Goal: Task Accomplishment & Management: Manage account settings

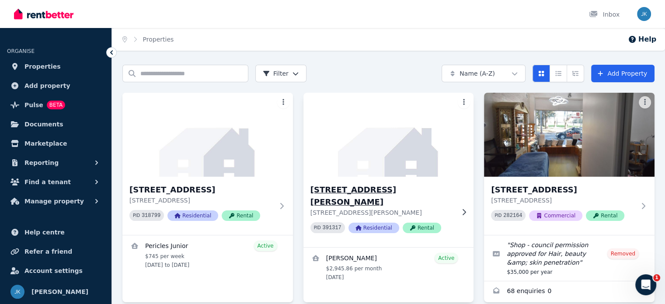
click at [340, 189] on h3 "102 Percival Rd, Stanmore" at bounding box center [382, 196] width 144 height 24
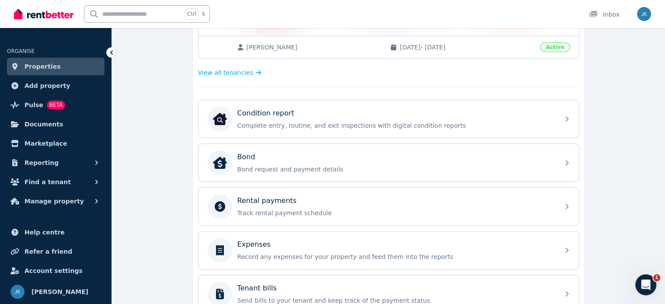
scroll to position [350, 0]
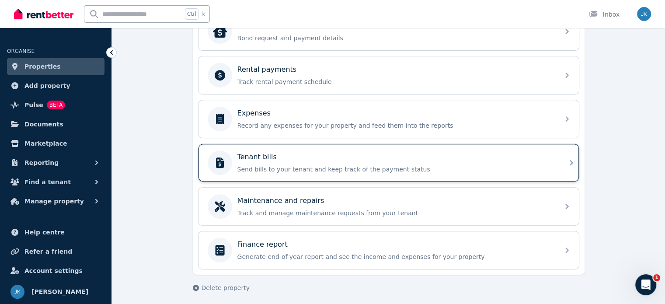
click at [271, 154] on p "Tenant bills" at bounding box center [256, 157] width 39 height 10
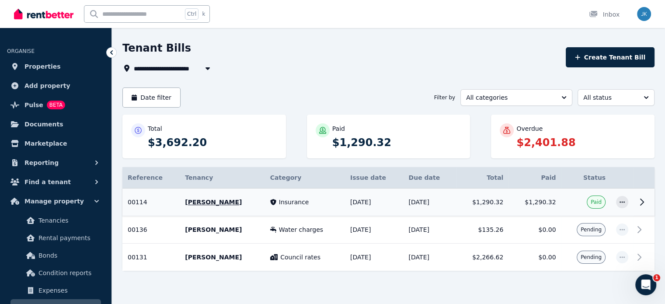
scroll to position [37, 0]
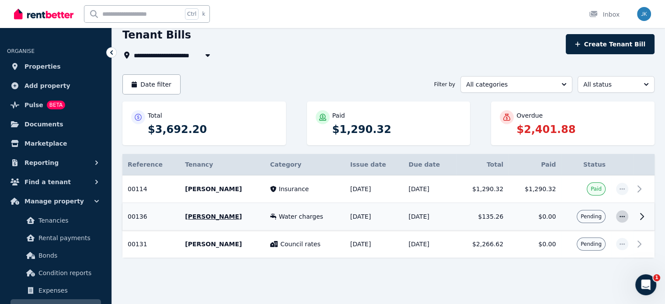
click at [621, 213] on icon "button" at bounding box center [621, 216] width 7 height 6
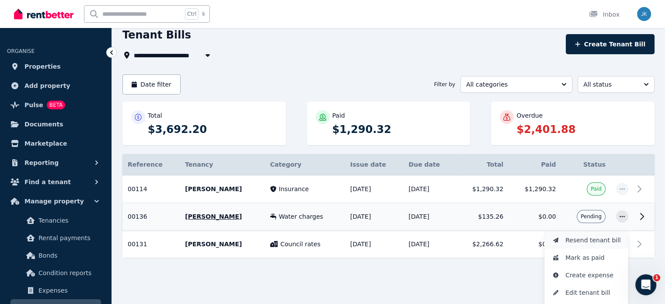
click at [592, 240] on span "Resend tenant bill" at bounding box center [593, 240] width 56 height 10
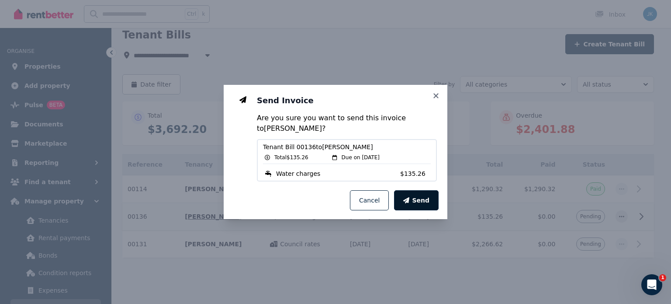
click at [416, 198] on span "Send" at bounding box center [420, 200] width 17 height 9
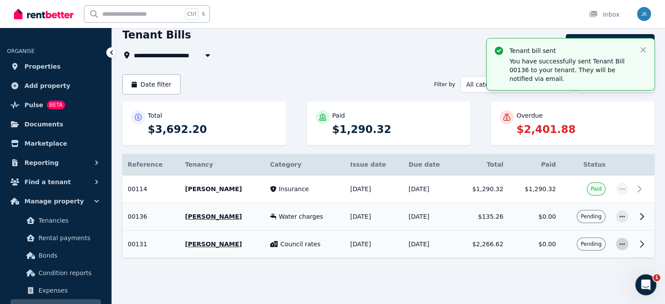
click at [623, 243] on icon "button" at bounding box center [621, 244] width 7 height 6
click at [580, 266] on span "Resend tenant bill" at bounding box center [593, 267] width 56 height 10
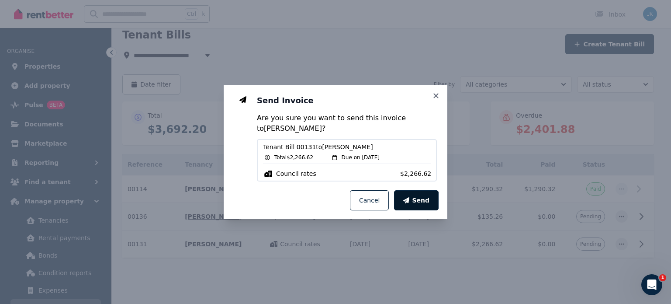
click at [417, 202] on span "Send" at bounding box center [420, 200] width 17 height 9
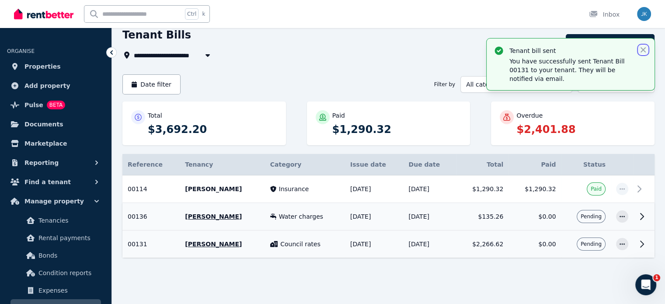
drag, startPoint x: 640, startPoint y: 50, endPoint x: 629, endPoint y: 50, distance: 10.5
click at [639, 50] on icon "button" at bounding box center [642, 49] width 9 height 9
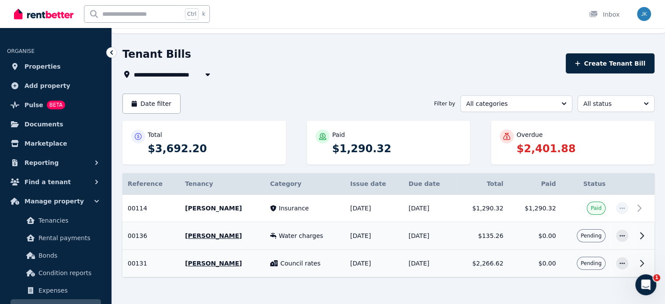
scroll to position [0, 0]
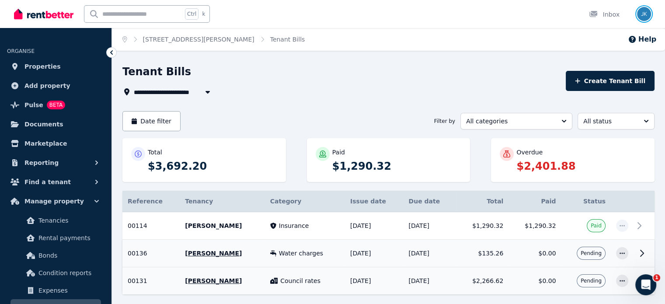
click at [644, 12] on img "button" at bounding box center [644, 14] width 14 height 14
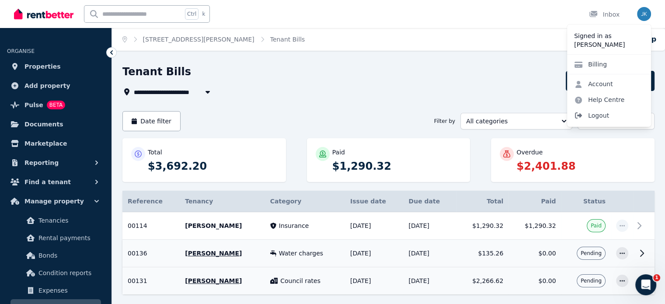
click at [596, 118] on span "Logout" at bounding box center [609, 115] width 84 height 16
